Goal: Task Accomplishment & Management: Complete application form

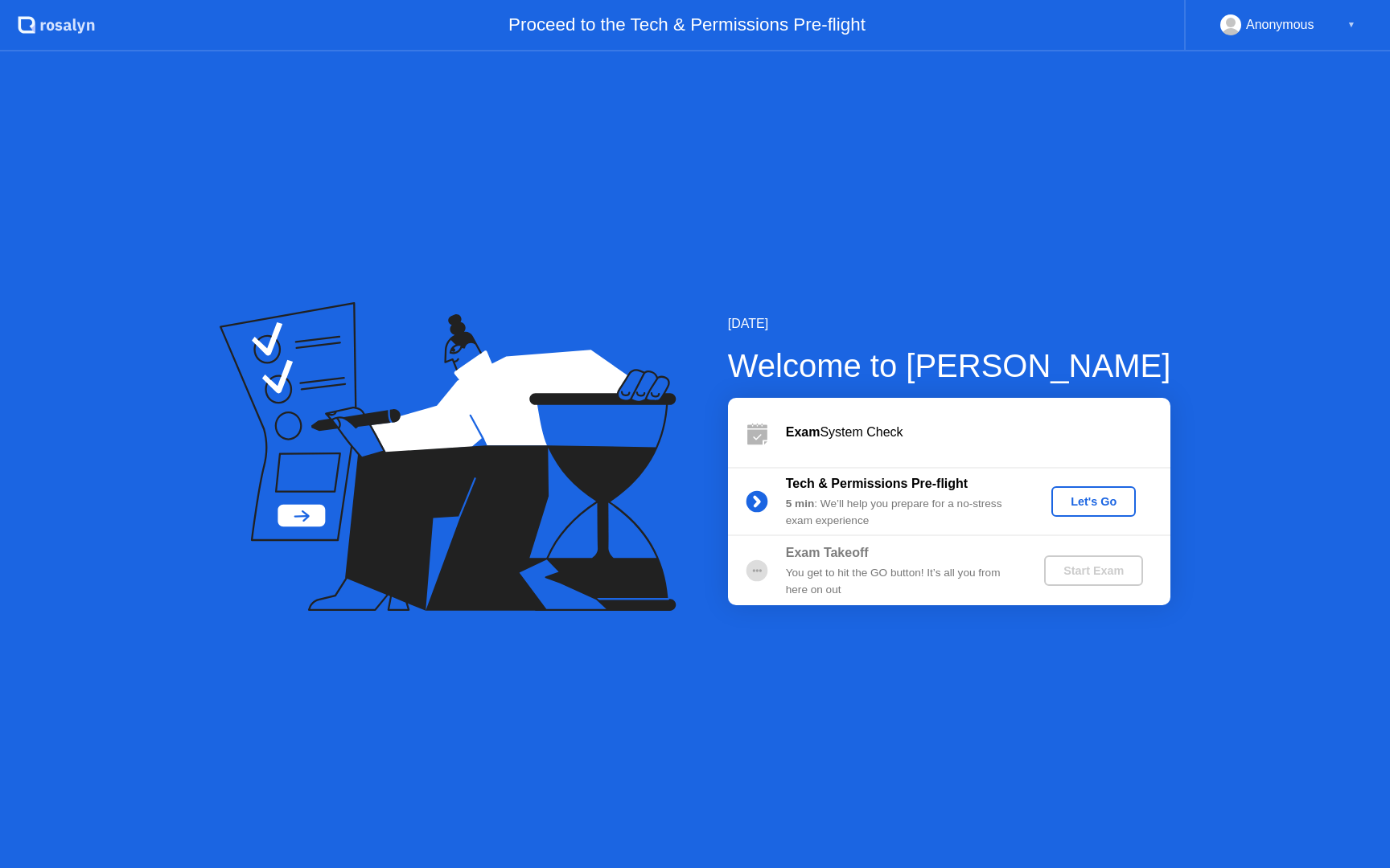
click at [1079, 508] on div "Let's Go" at bounding box center [1093, 502] width 72 height 13
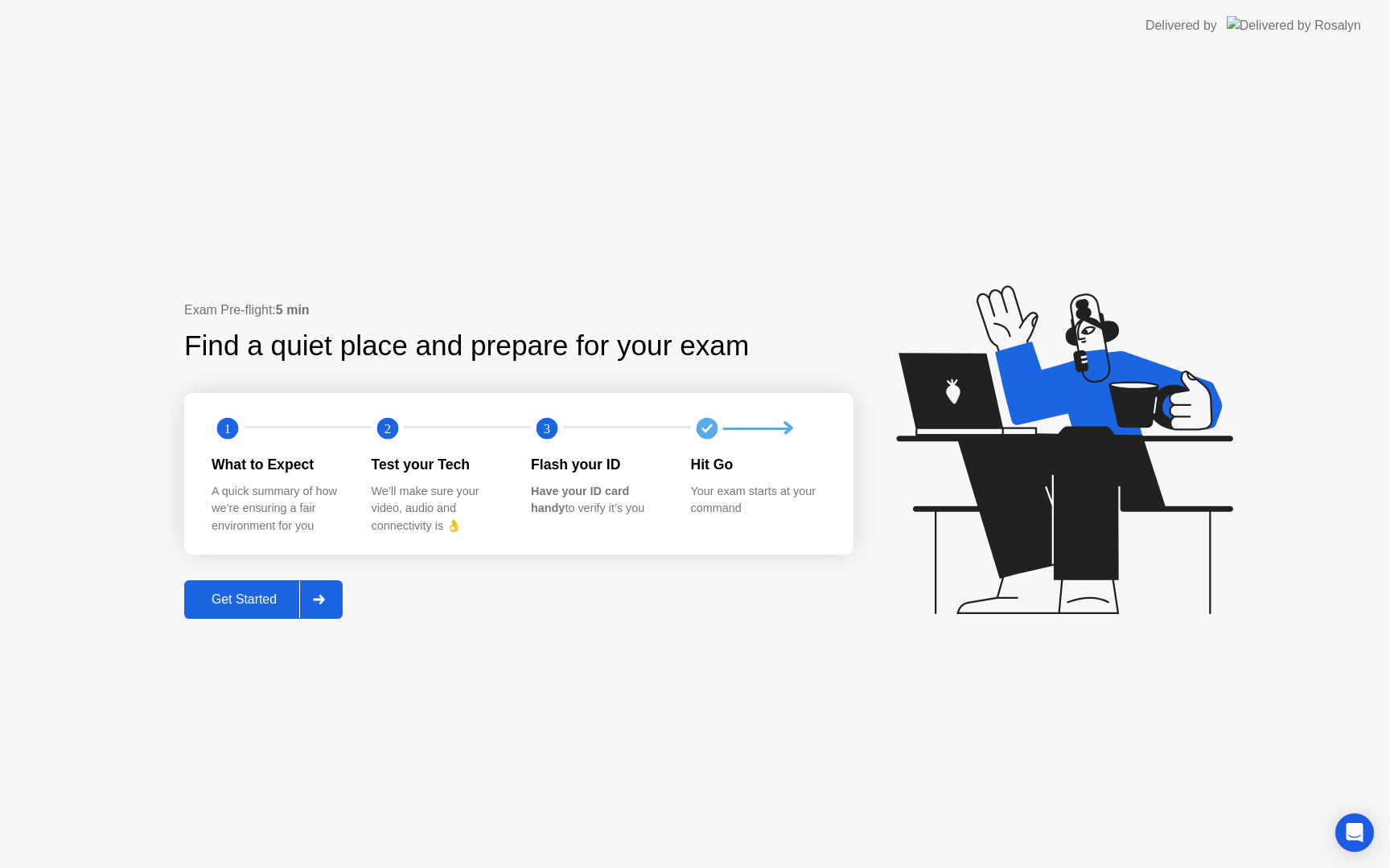
click at [240, 601] on div "Get Started" at bounding box center [244, 600] width 110 height 15
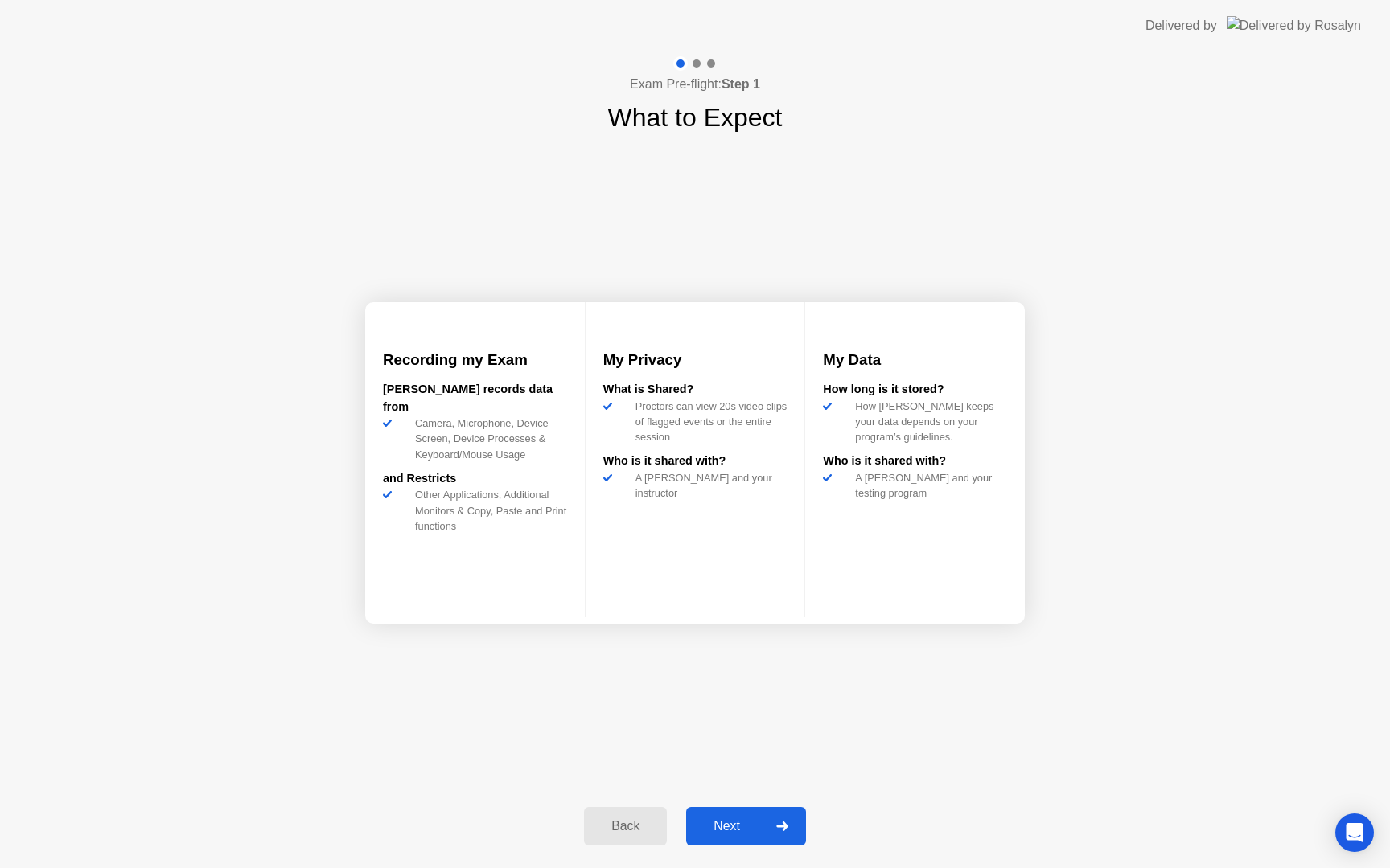
click at [758, 821] on div "Next" at bounding box center [727, 827] width 72 height 15
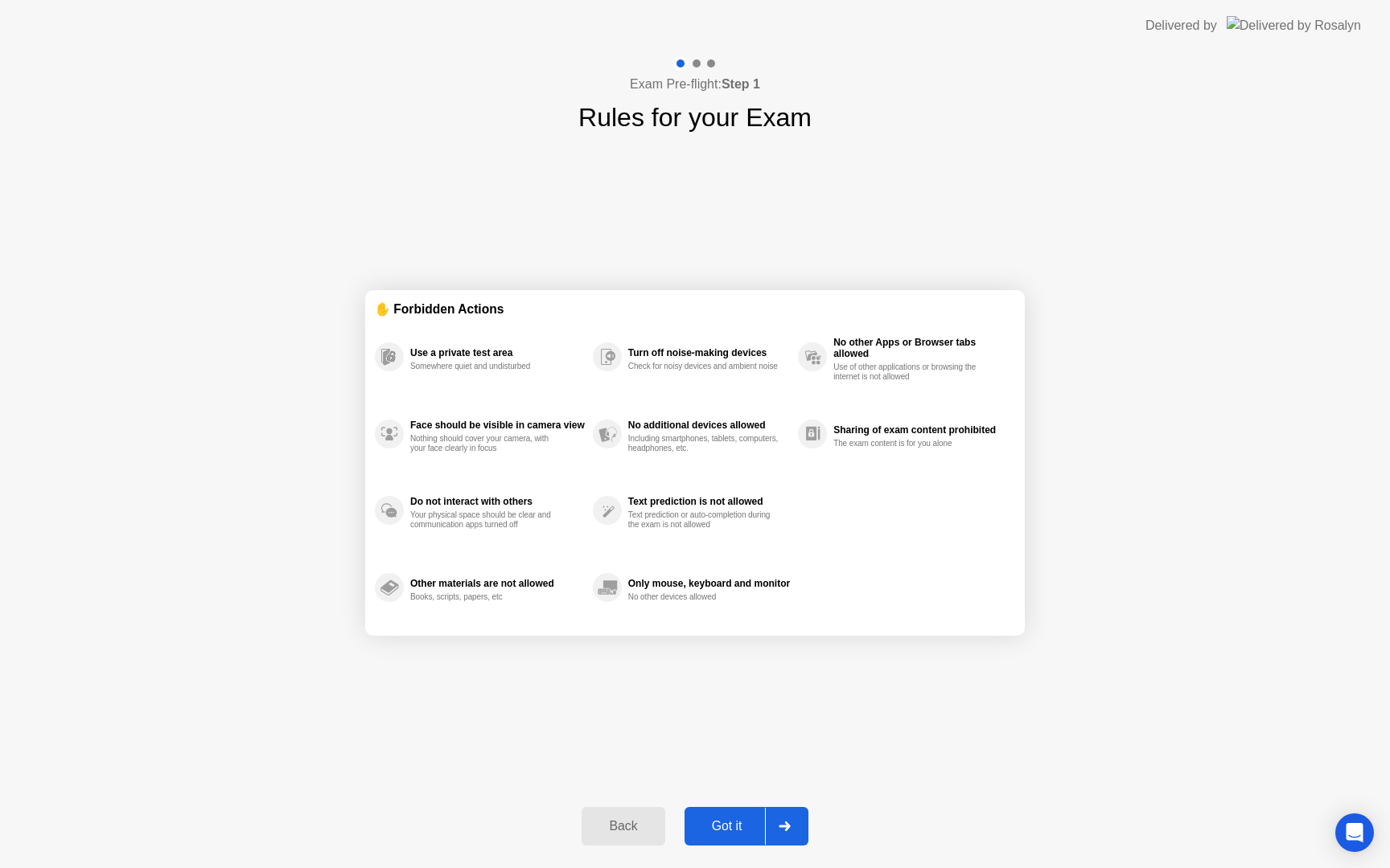
click at [736, 840] on button "Got it" at bounding box center [746, 827] width 124 height 39
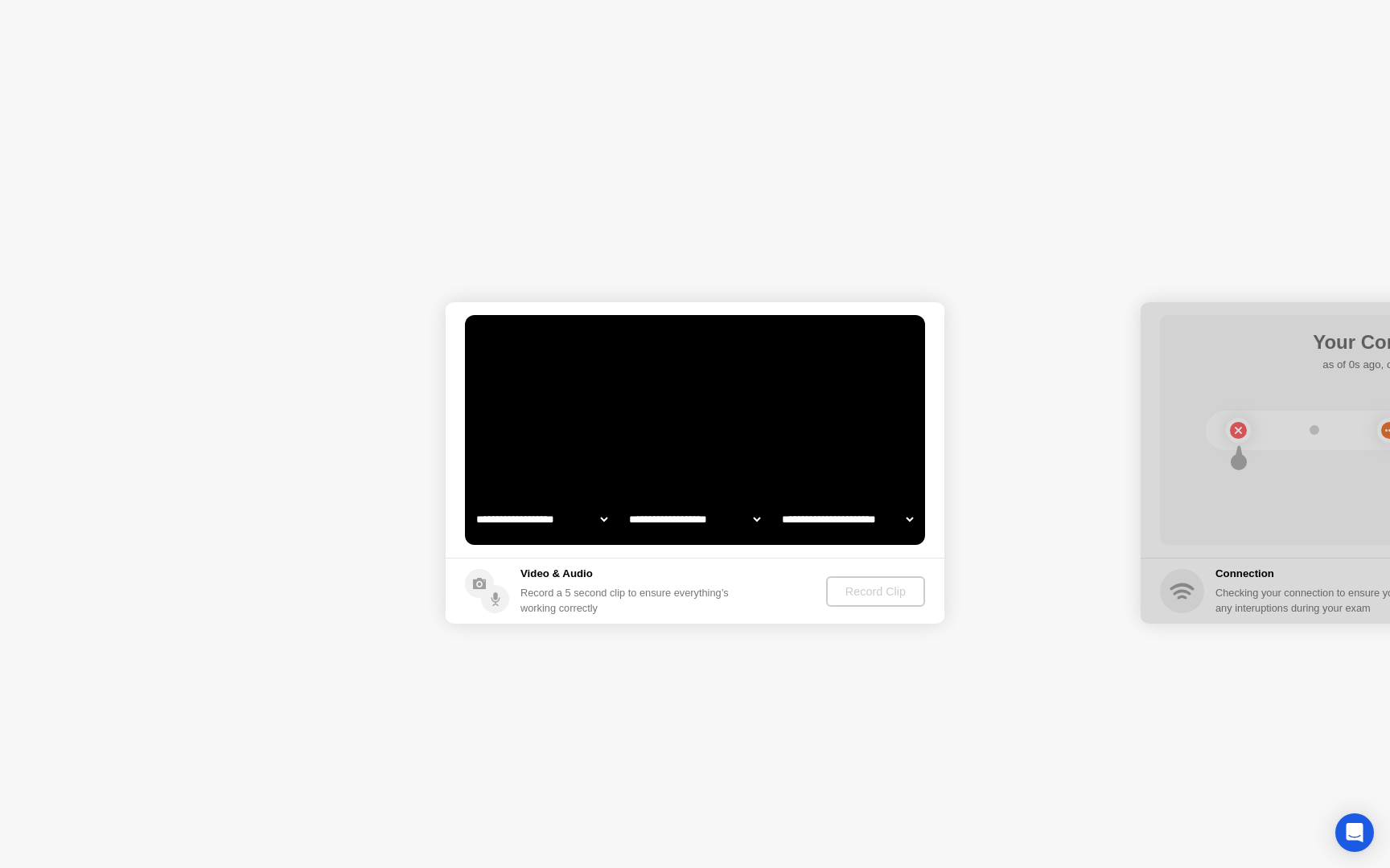
select select "**********"
select select "*******"
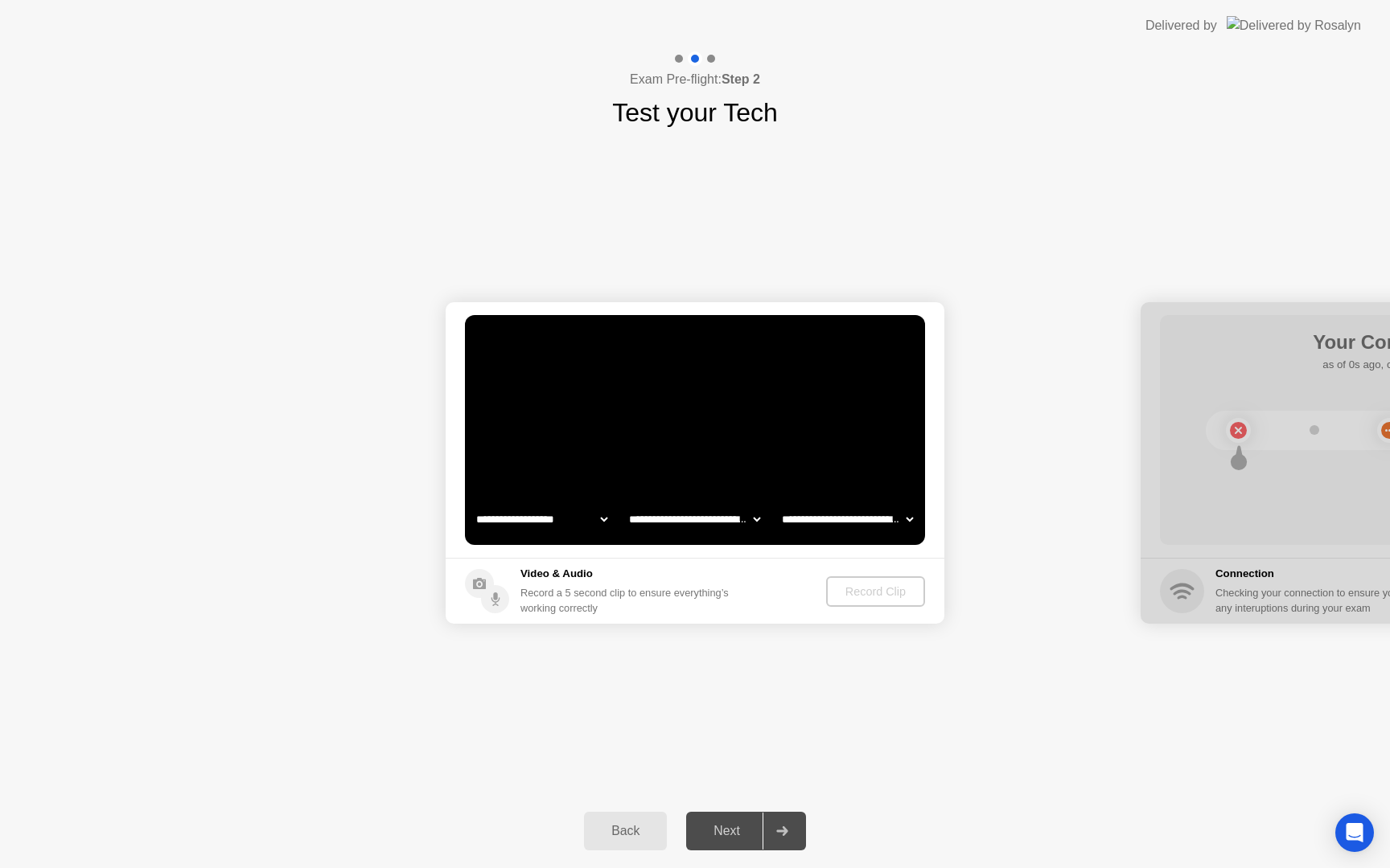
click at [592, 528] on select "**********" at bounding box center [542, 519] width 138 height 32
select select "**********"
click at [885, 591] on div "Record Clip" at bounding box center [876, 592] width 86 height 13
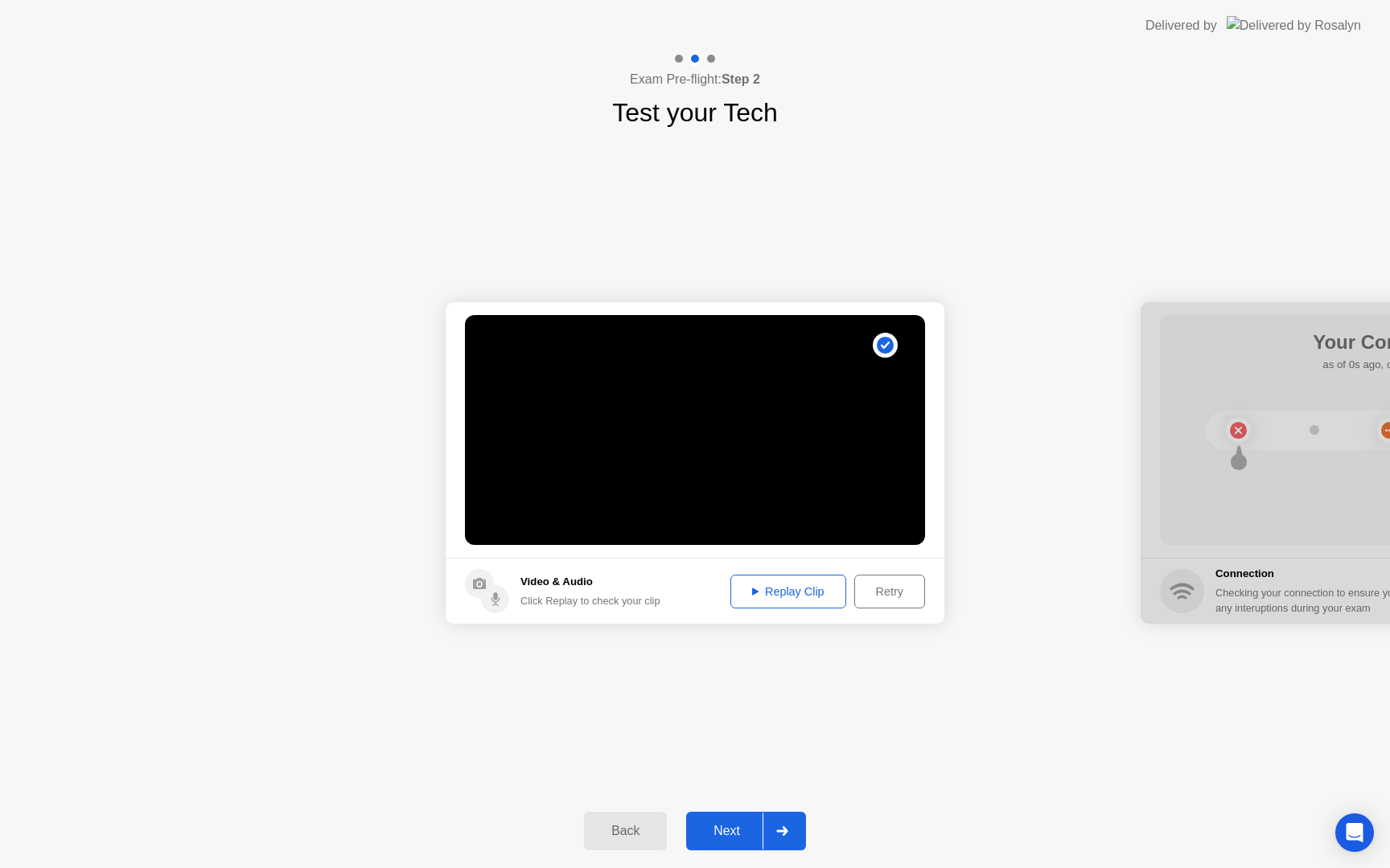
click at [787, 596] on div "Replay Clip" at bounding box center [788, 592] width 105 height 13
click at [734, 832] on div "Next" at bounding box center [727, 831] width 72 height 15
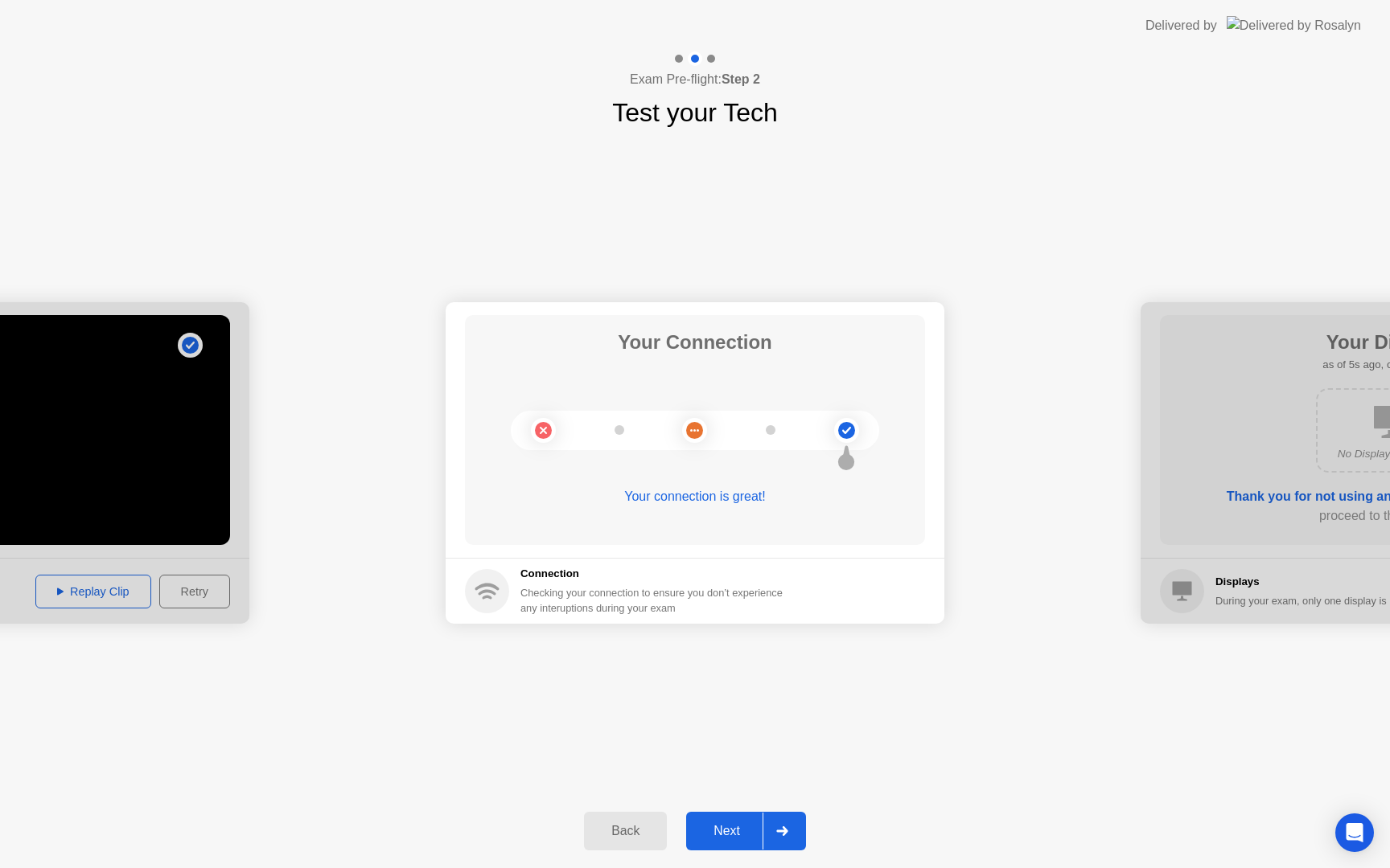
click at [719, 836] on div "Next" at bounding box center [727, 831] width 72 height 15
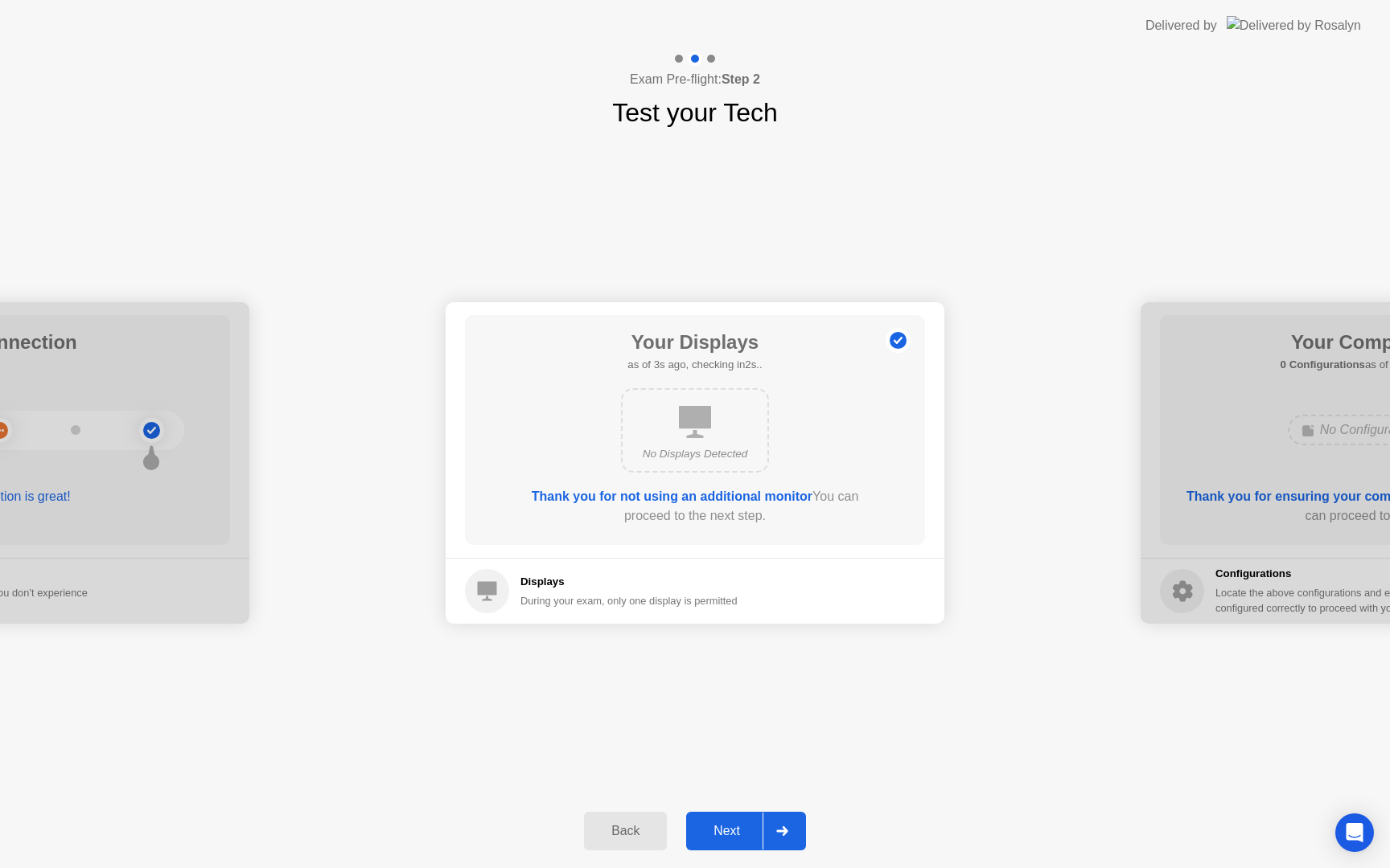
click at [719, 836] on div "Next" at bounding box center [727, 831] width 72 height 15
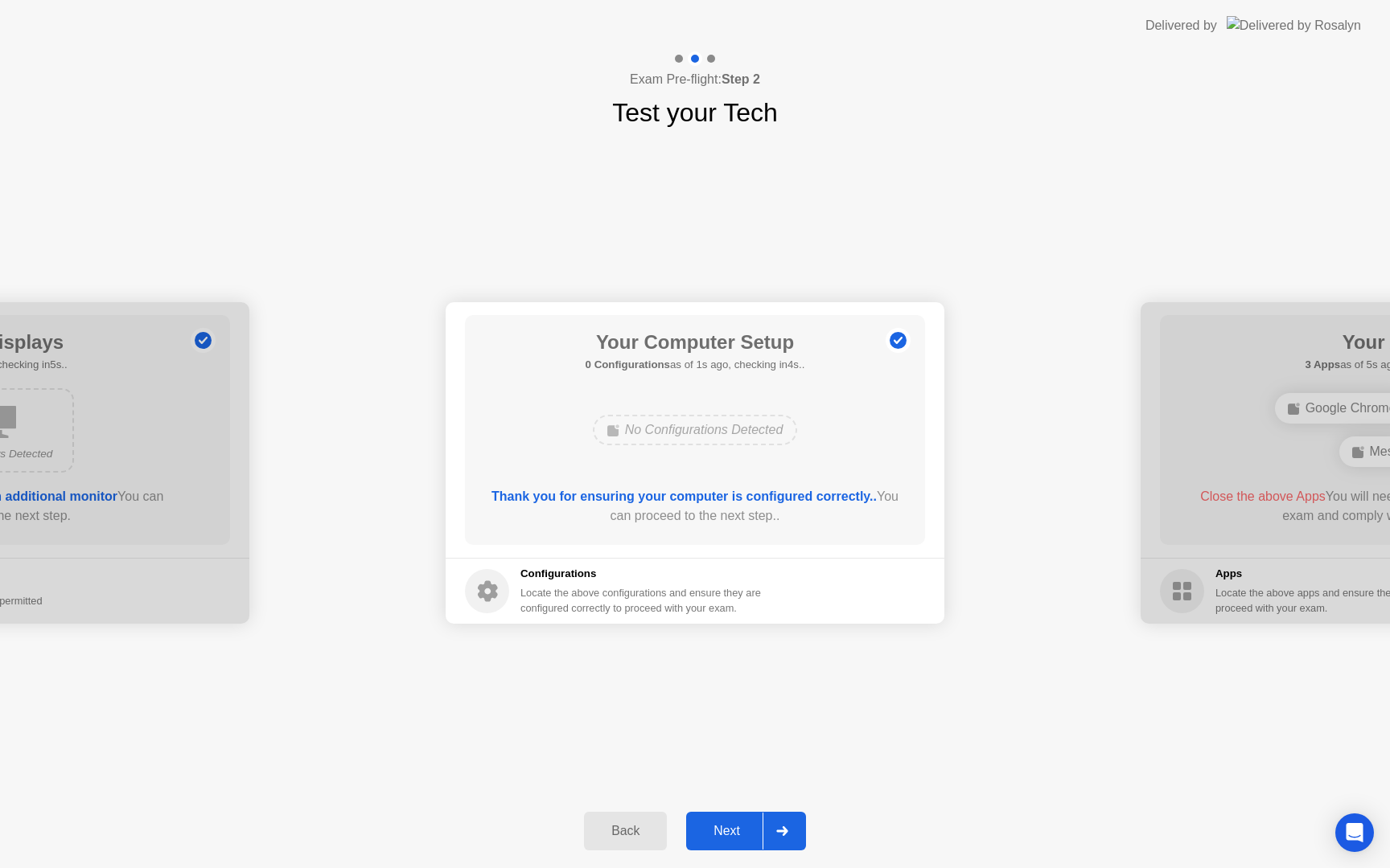
click at [719, 836] on div "Next" at bounding box center [727, 831] width 72 height 15
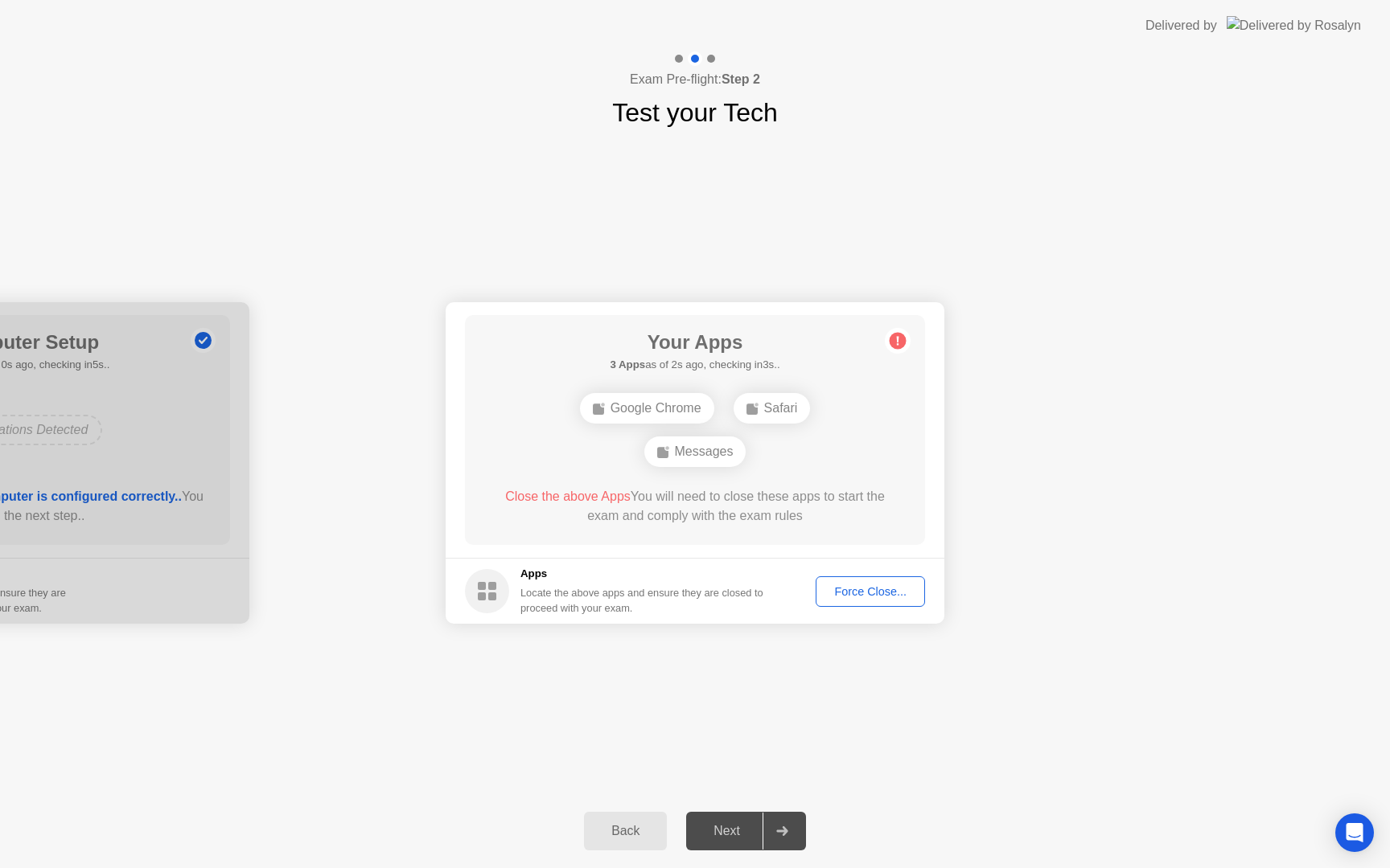
click at [862, 602] on button "Force Close..." at bounding box center [870, 592] width 109 height 30
click at [858, 595] on div "Force Close..." at bounding box center [870, 592] width 98 height 13
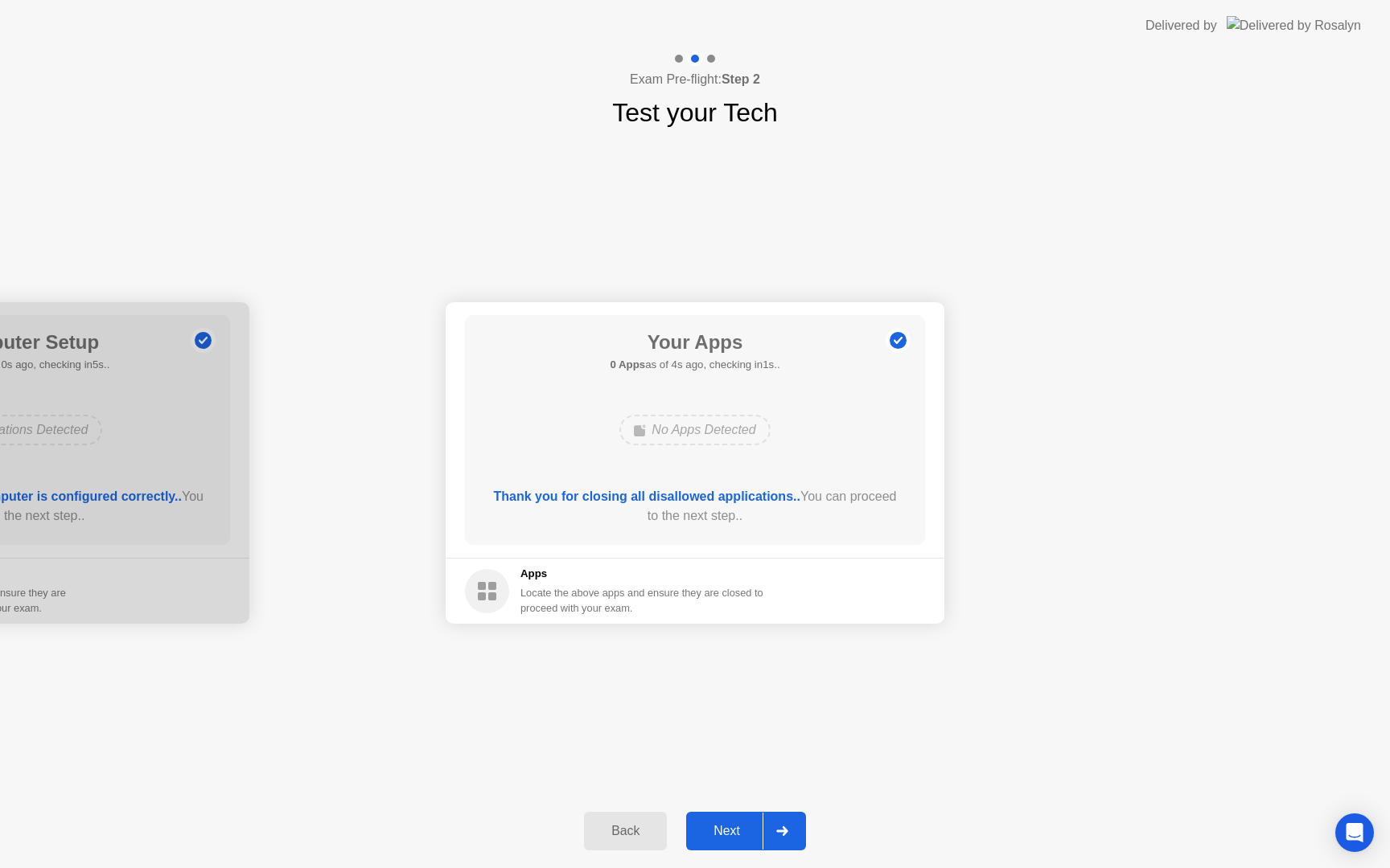
click at [747, 824] on div "Next" at bounding box center [727, 831] width 72 height 15
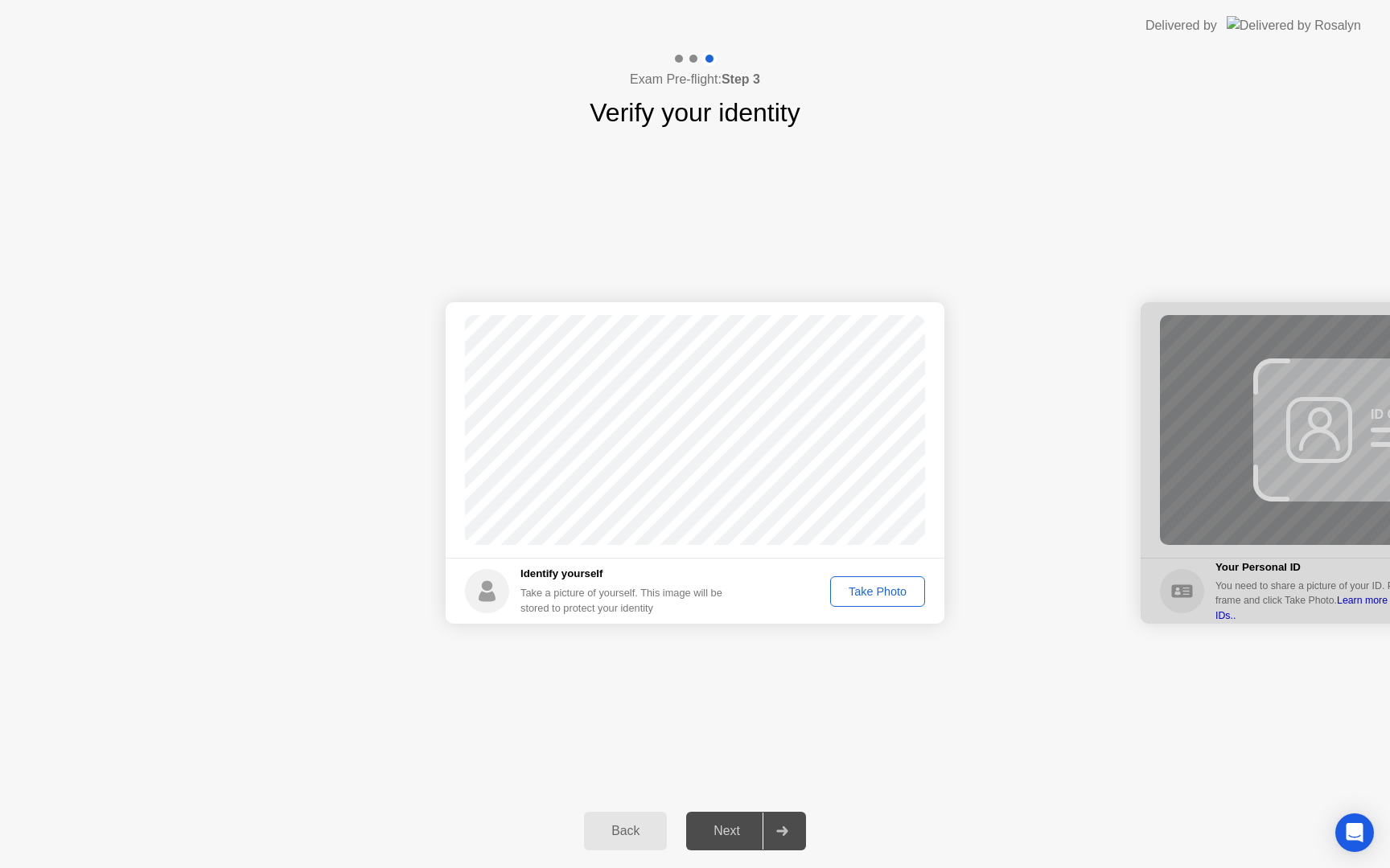
click at [865, 596] on div "Take Photo" at bounding box center [877, 592] width 84 height 13
click at [735, 843] on button "Next" at bounding box center [746, 831] width 119 height 39
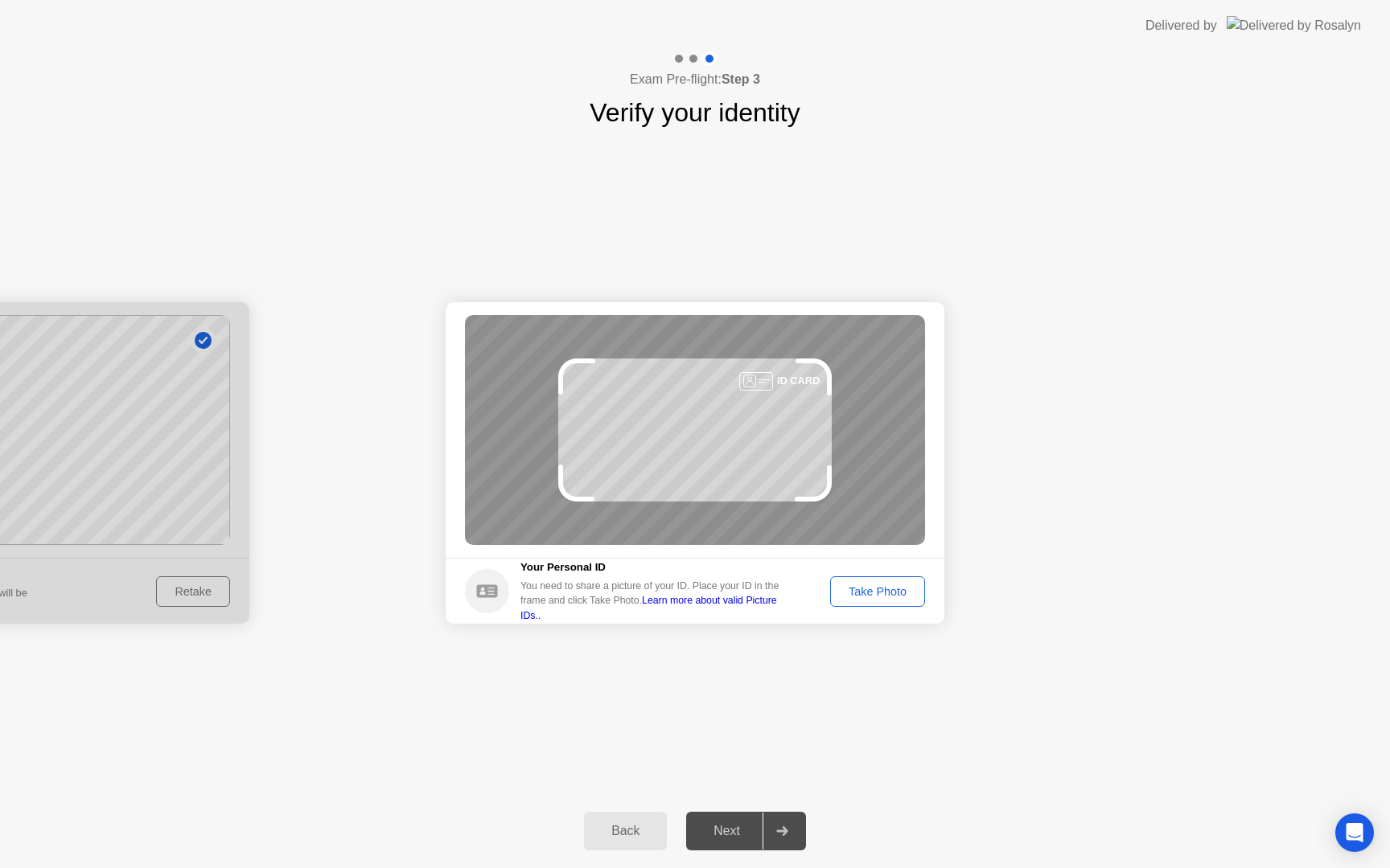
click at [856, 586] on div "Take Photo" at bounding box center [877, 592] width 84 height 13
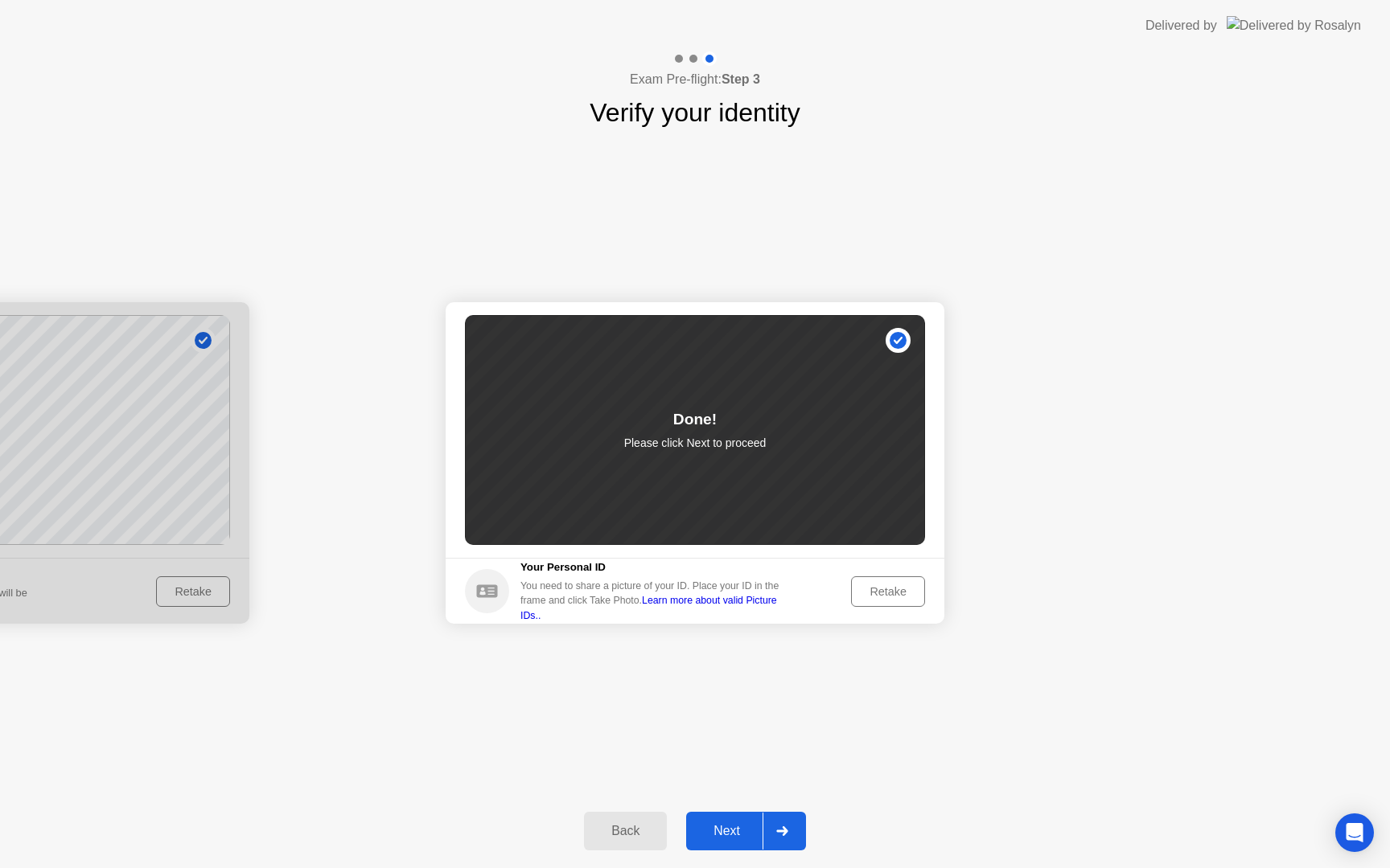
click at [727, 836] on div "Next" at bounding box center [727, 831] width 72 height 15
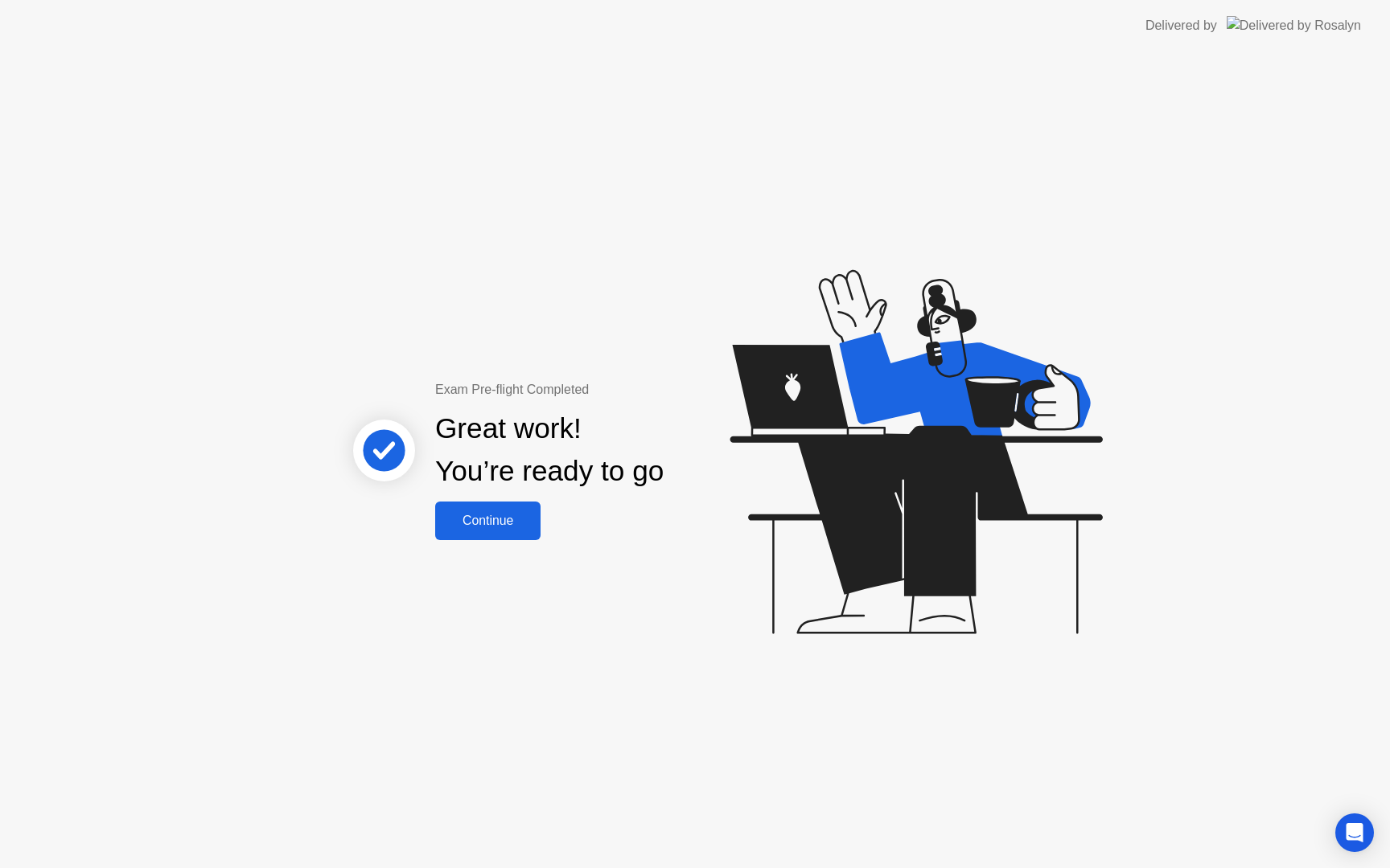
click at [498, 514] on div "Continue" at bounding box center [488, 521] width 96 height 15
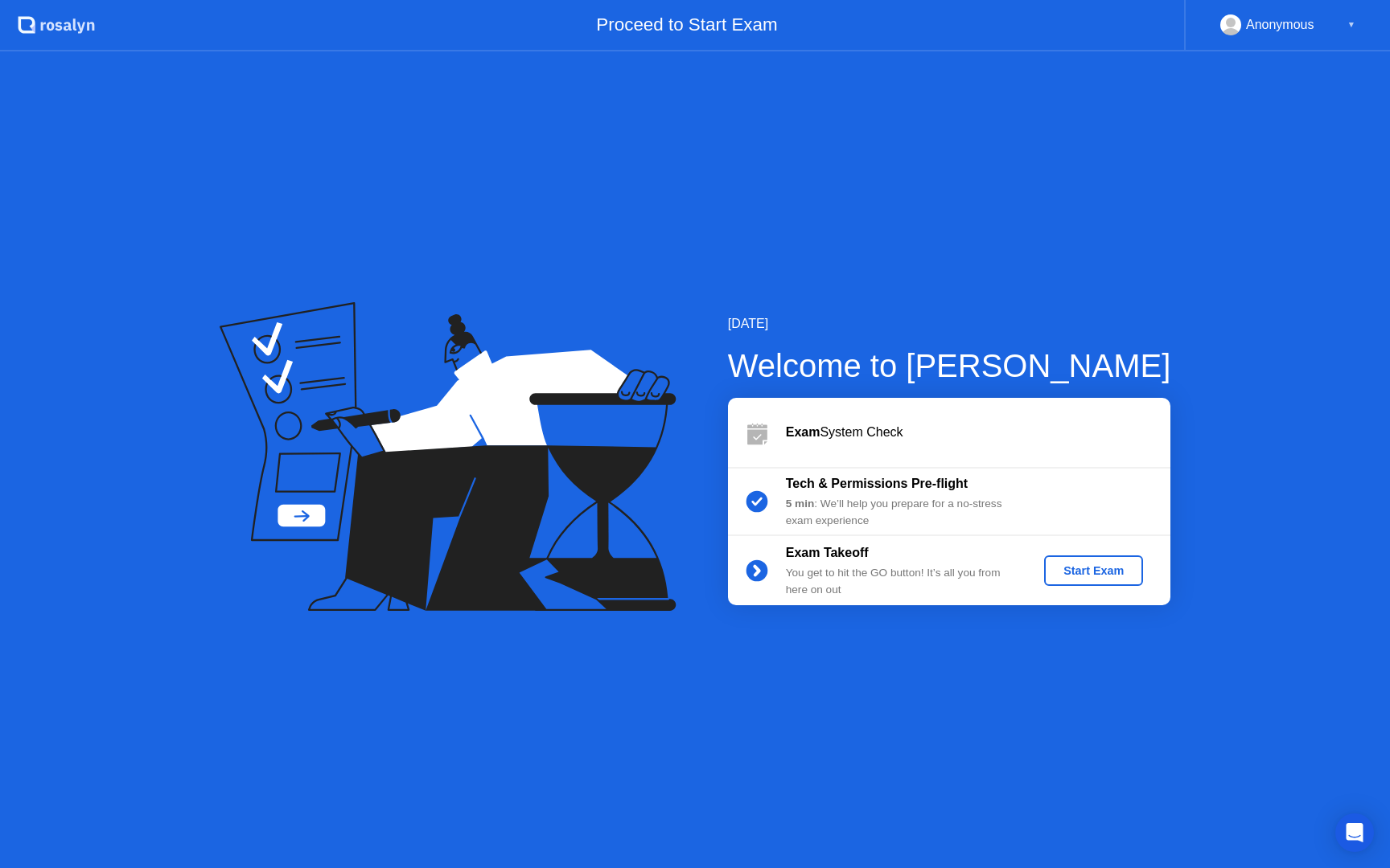
click at [1075, 574] on div "Start Exam" at bounding box center [1093, 571] width 86 height 13
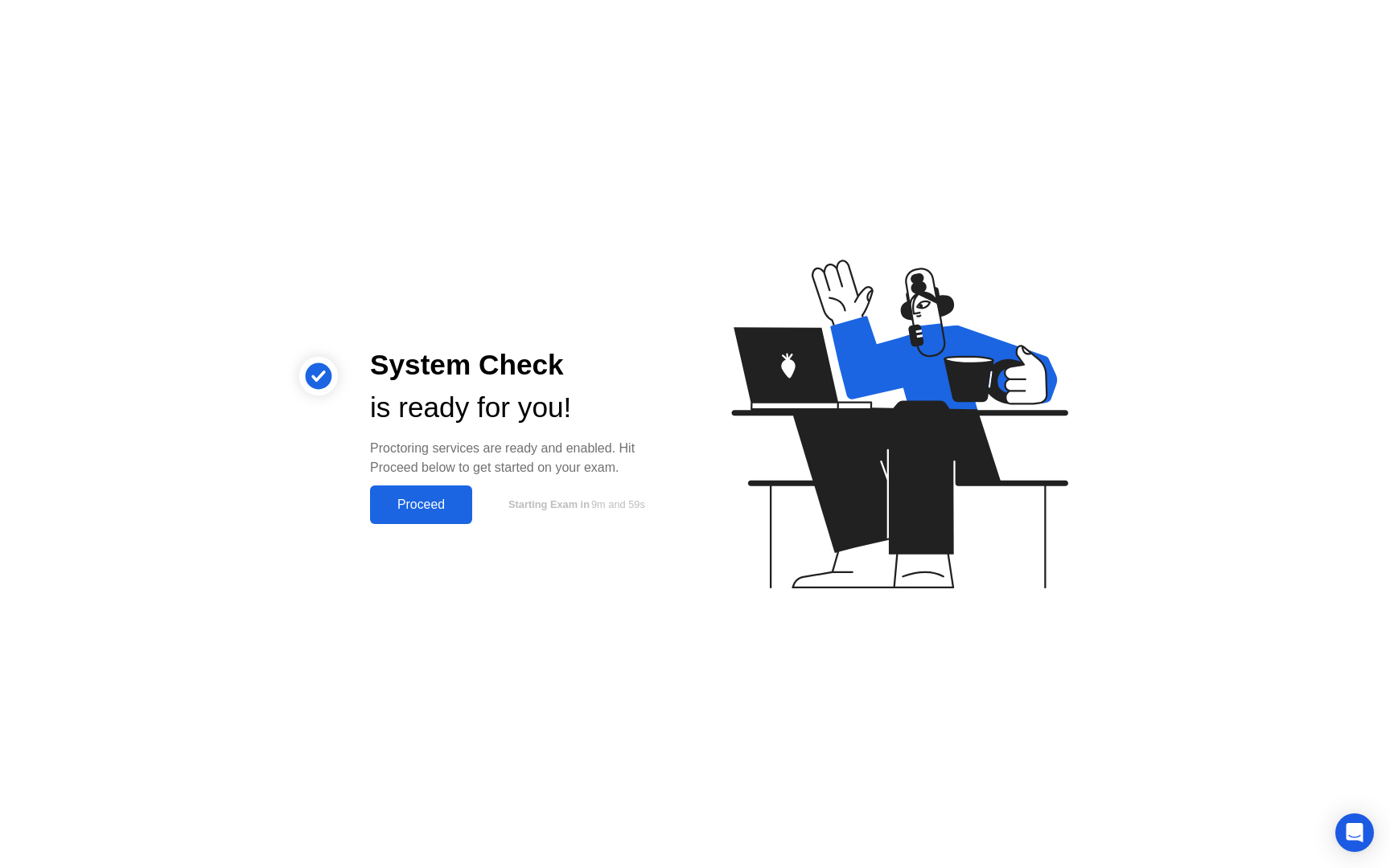
click at [418, 513] on div "Proceed" at bounding box center [421, 505] width 93 height 15
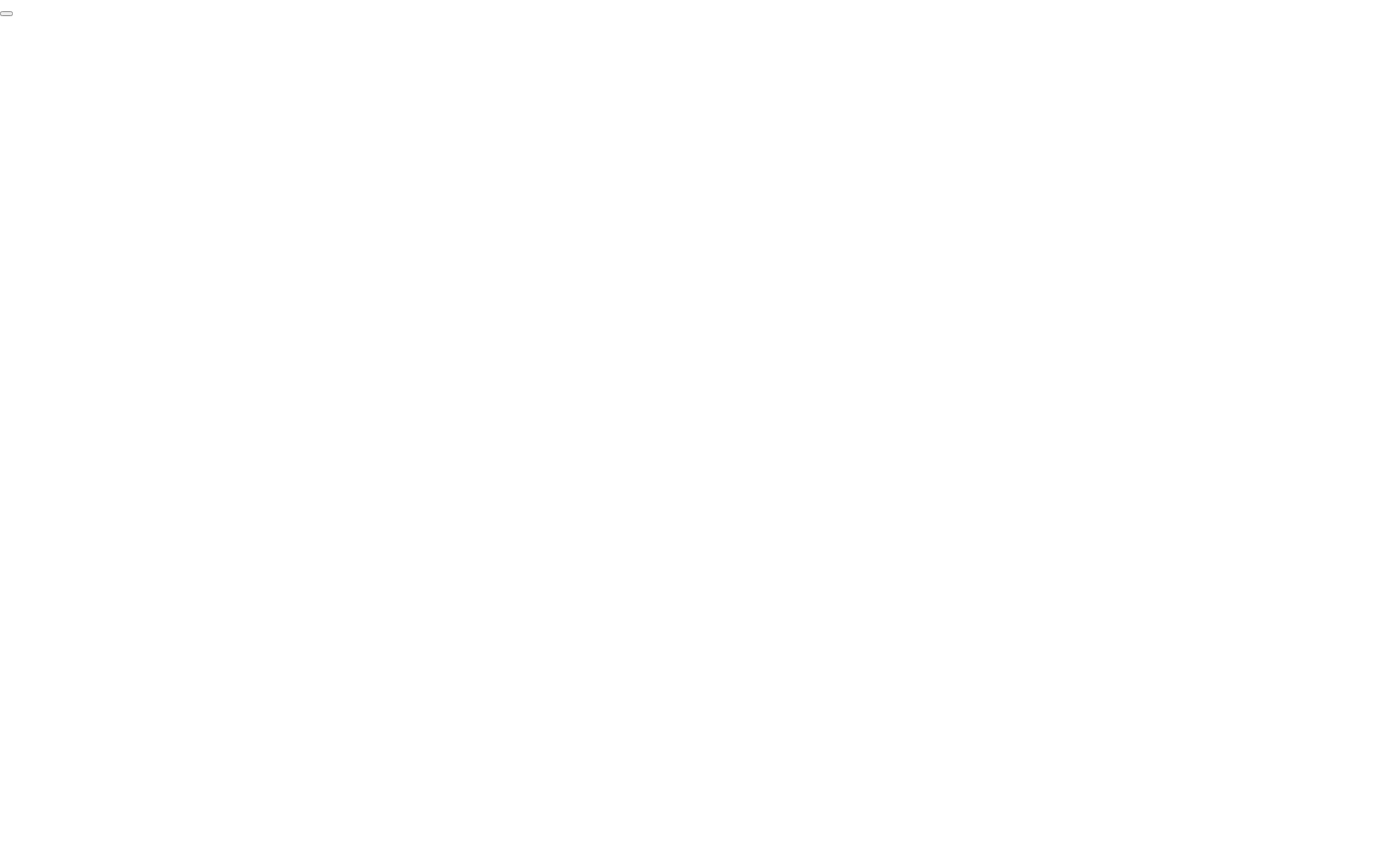
click div "End Proctoring Session"
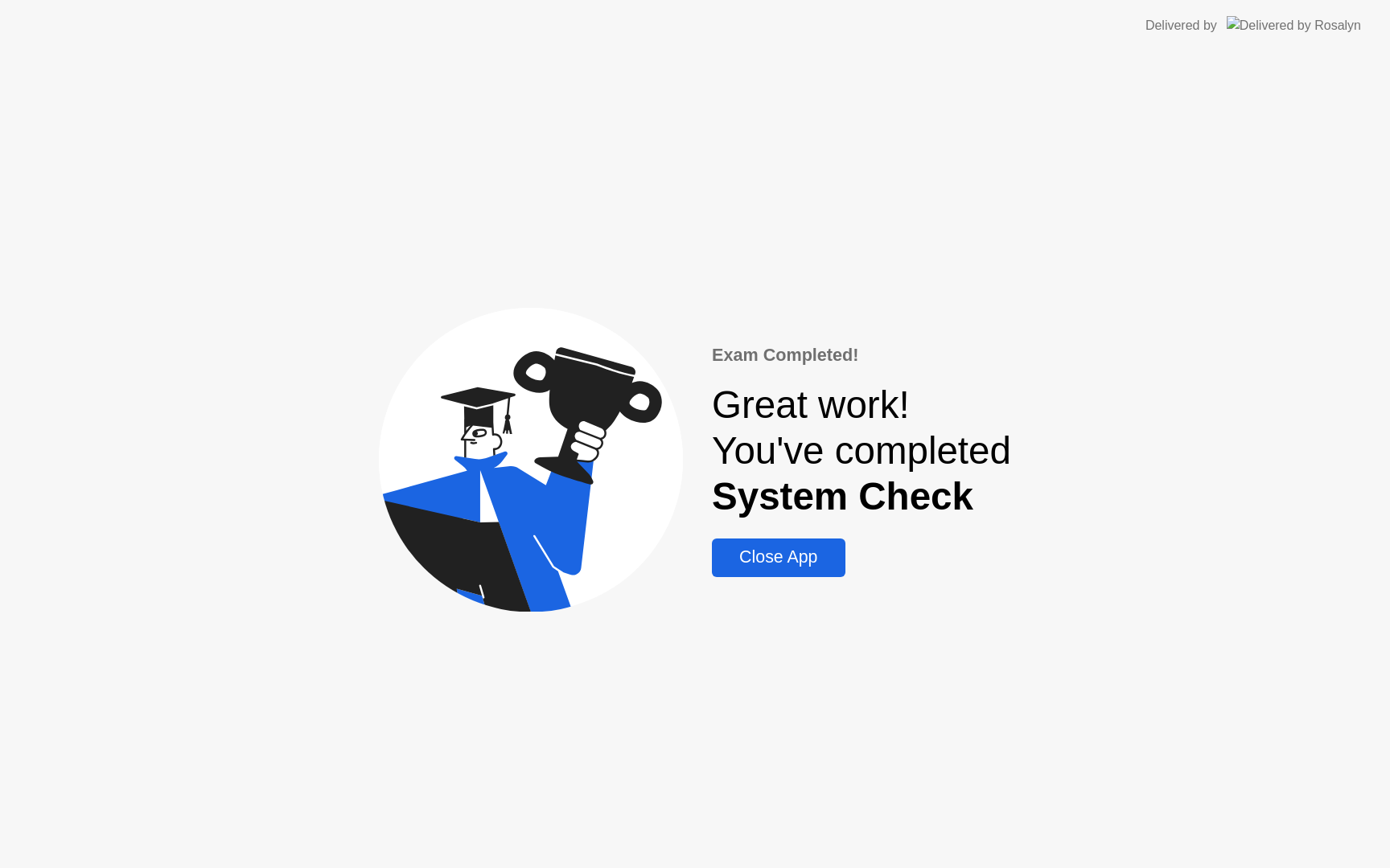
click at [785, 558] on div "Close App" at bounding box center [778, 558] width 123 height 20
